Goal: Task Accomplishment & Management: Manage account settings

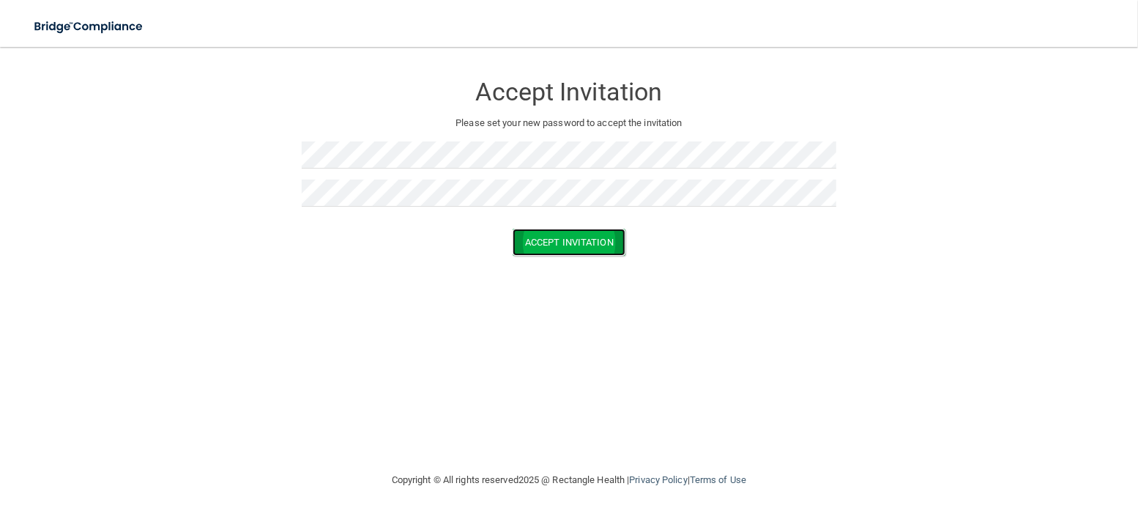
click at [568, 248] on button "Accept Invitation" at bounding box center [569, 242] width 113 height 27
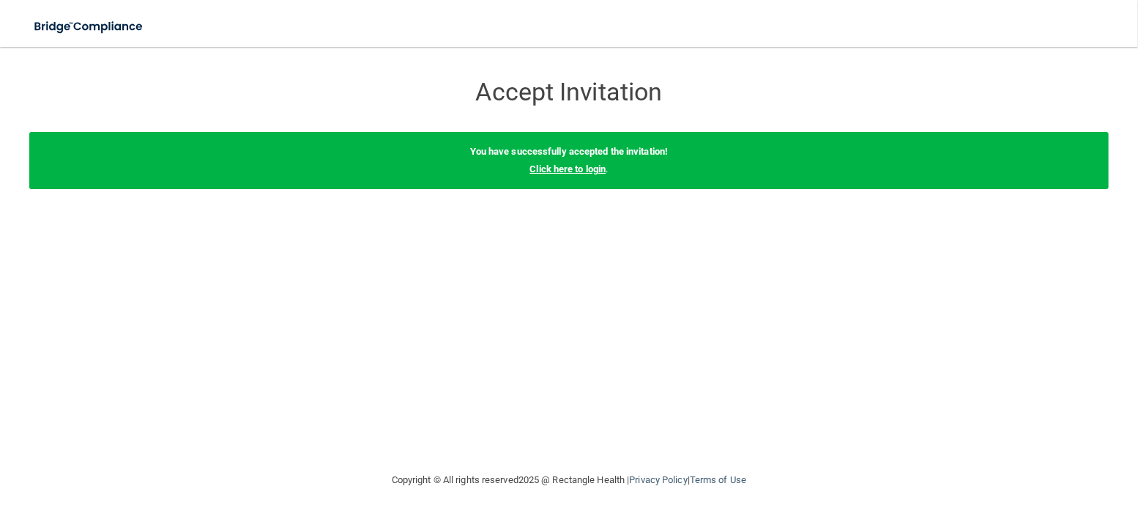
click at [541, 163] on link "Click here to login" at bounding box center [568, 168] width 76 height 11
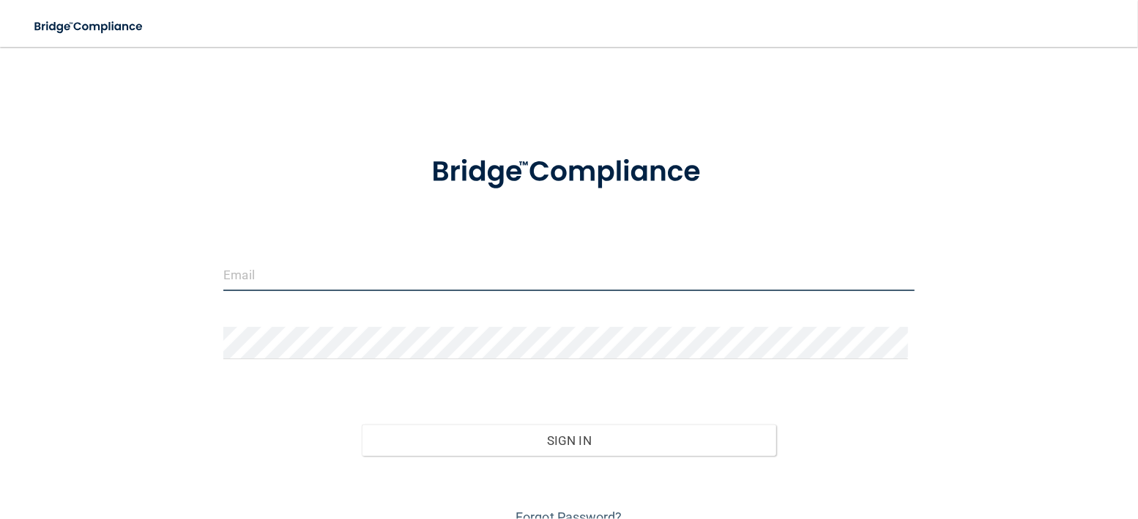
type input "Smillican@whereyoursmileshines.com"
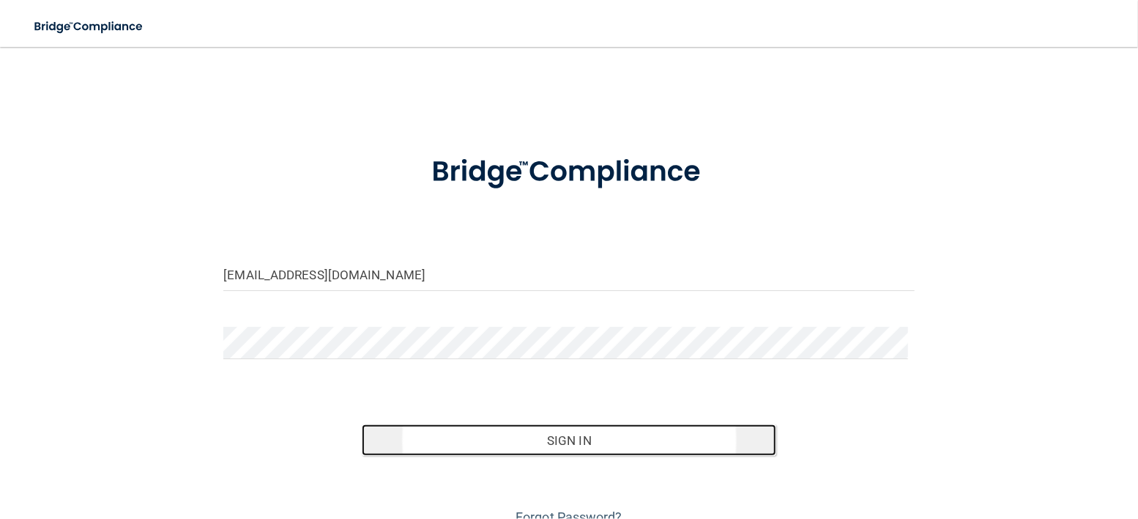
click at [557, 426] on button "Sign In" at bounding box center [569, 440] width 415 height 32
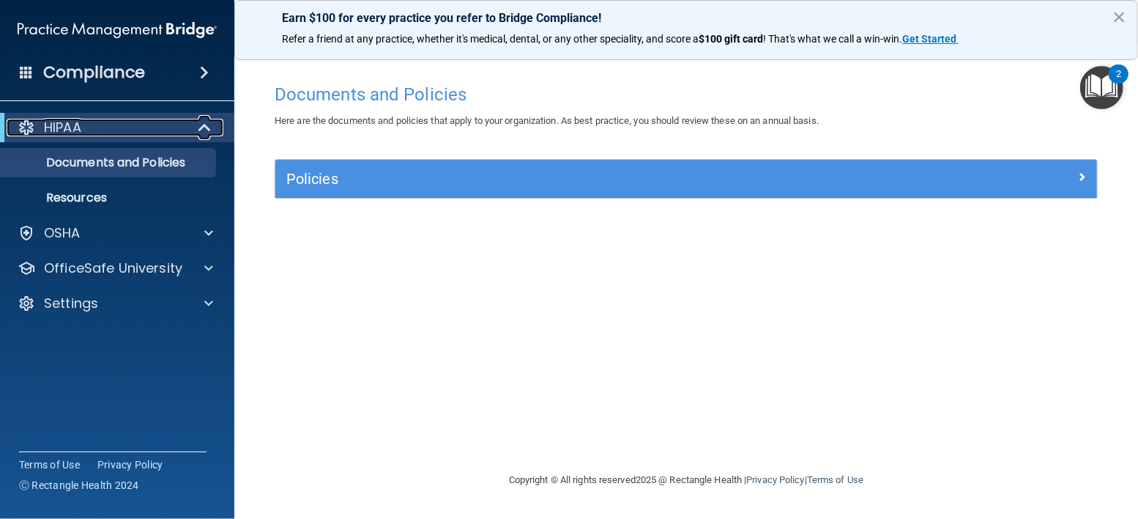
click at [160, 130] on div "HIPAA" at bounding box center [97, 128] width 181 height 18
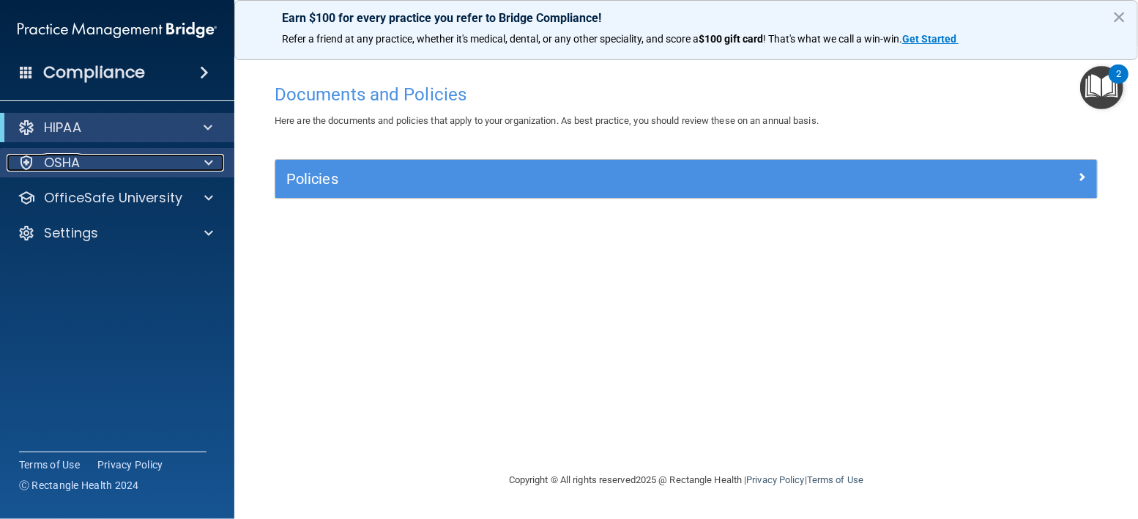
click at [149, 154] on div "OSHA" at bounding box center [98, 163] width 182 height 18
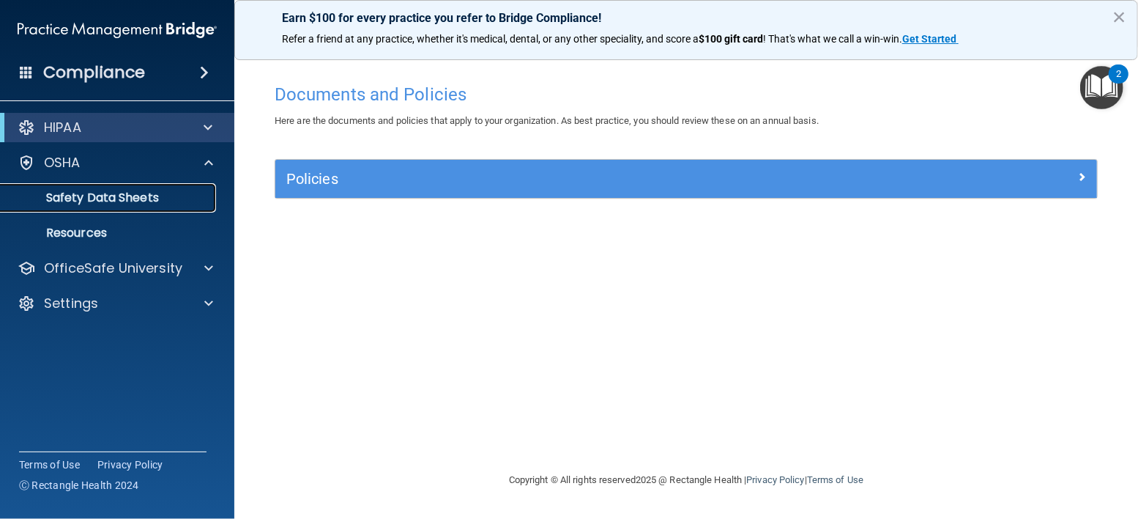
click at [109, 191] on p "Safety Data Sheets" at bounding box center [110, 197] width 200 height 15
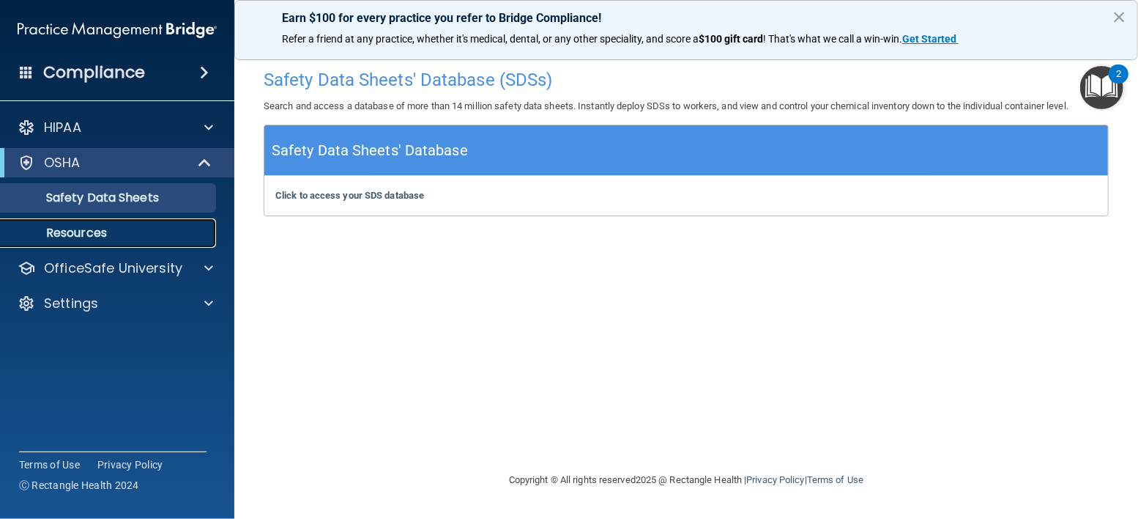
click at [83, 229] on p "Resources" at bounding box center [110, 233] width 200 height 15
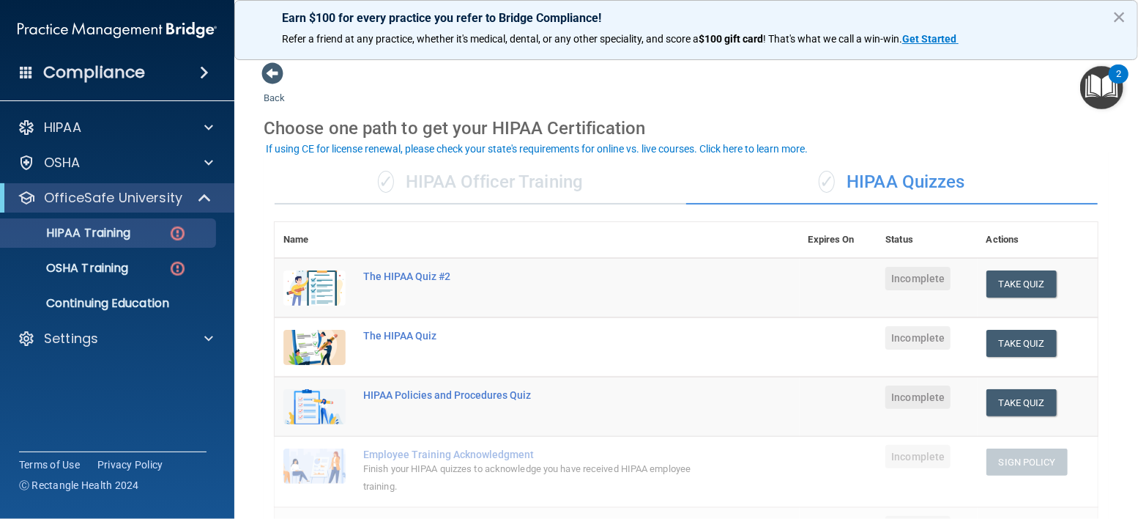
click at [133, 78] on h4 "Compliance" at bounding box center [94, 72] width 102 height 21
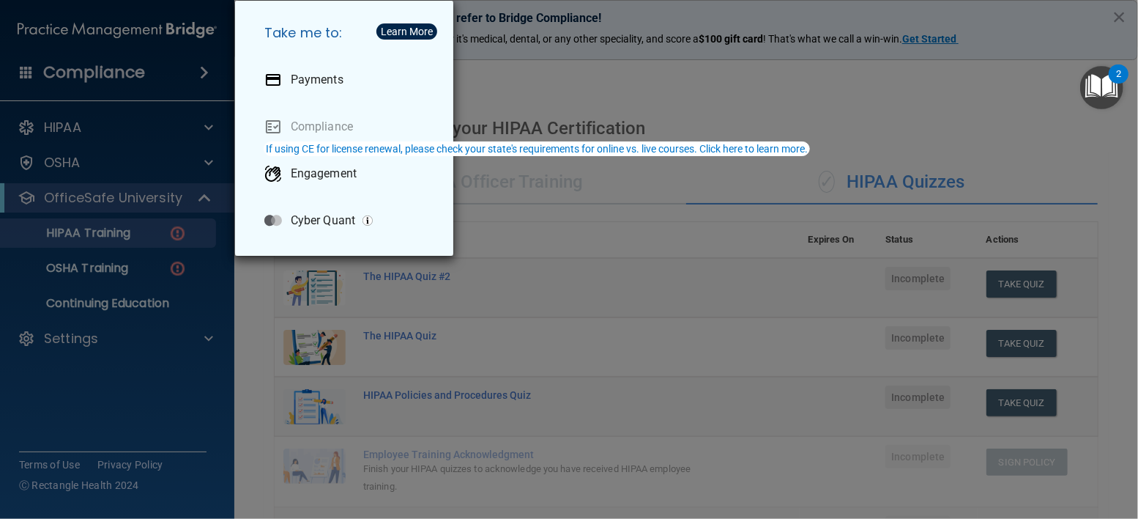
click at [75, 341] on div "Take me to: Payments Compliance Engagement Cyber Quant" at bounding box center [569, 259] width 1138 height 519
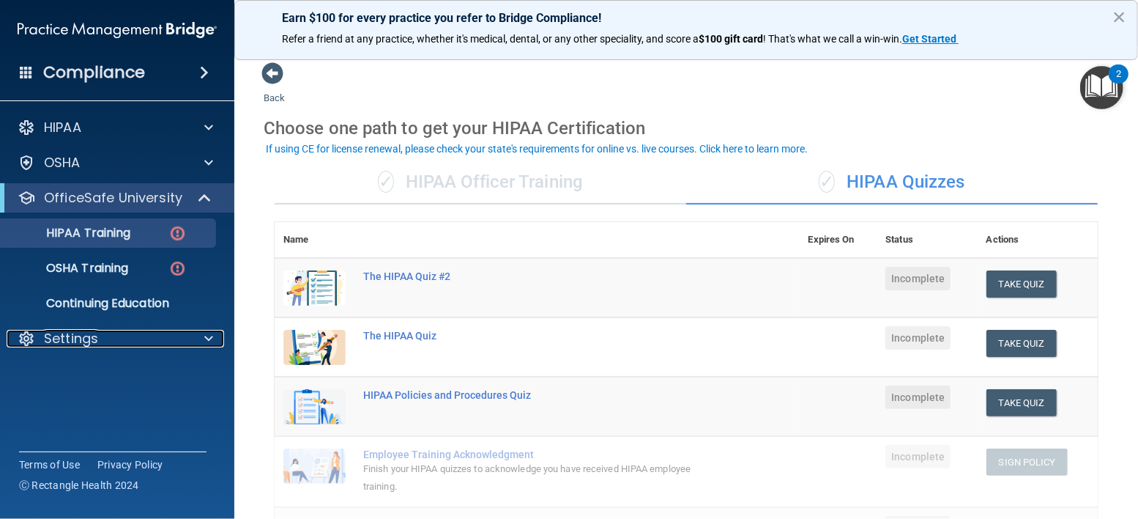
click at [75, 341] on p "Settings" at bounding box center [71, 339] width 54 height 18
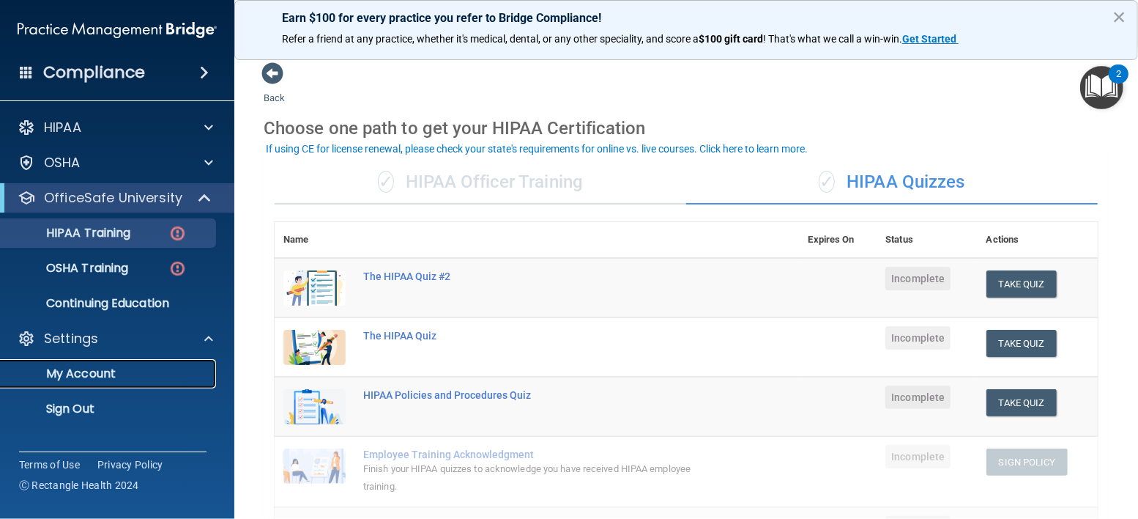
click at [75, 376] on p "My Account" at bounding box center [110, 373] width 200 height 15
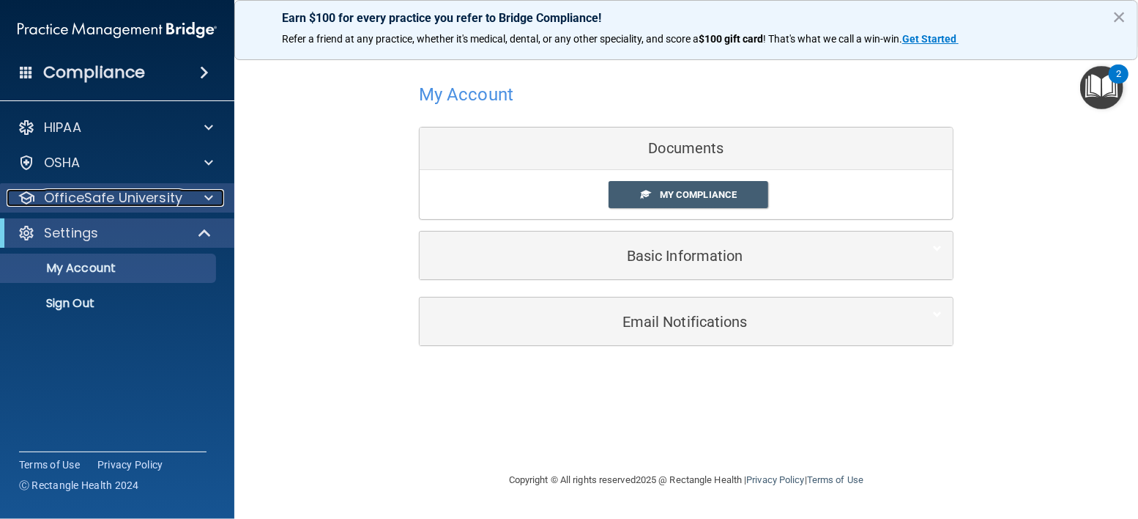
click at [108, 201] on p "OfficeSafe University" at bounding box center [113, 198] width 138 height 18
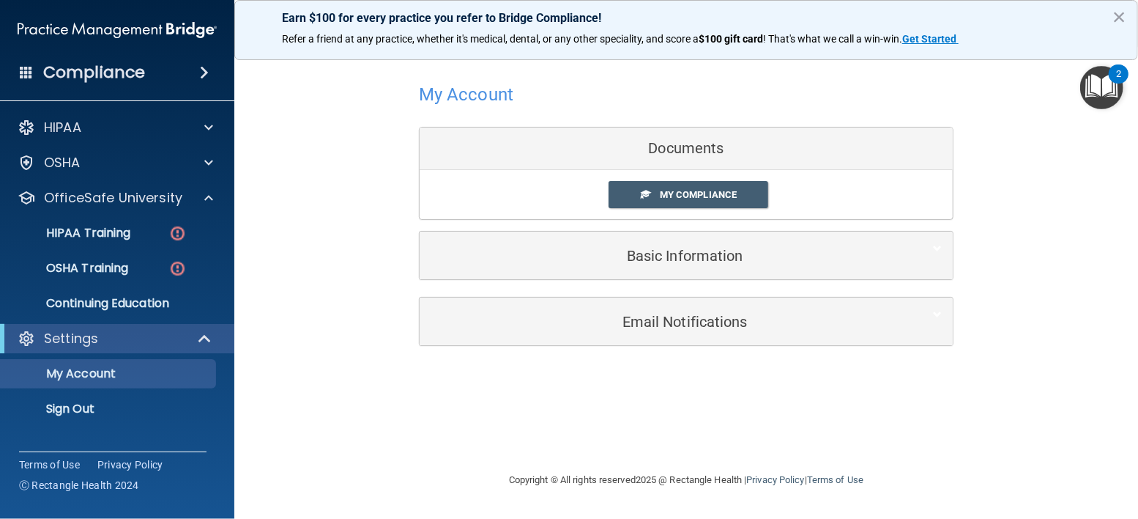
click at [138, 69] on h4 "Compliance" at bounding box center [94, 72] width 102 height 21
